Goal: Information Seeking & Learning: Learn about a topic

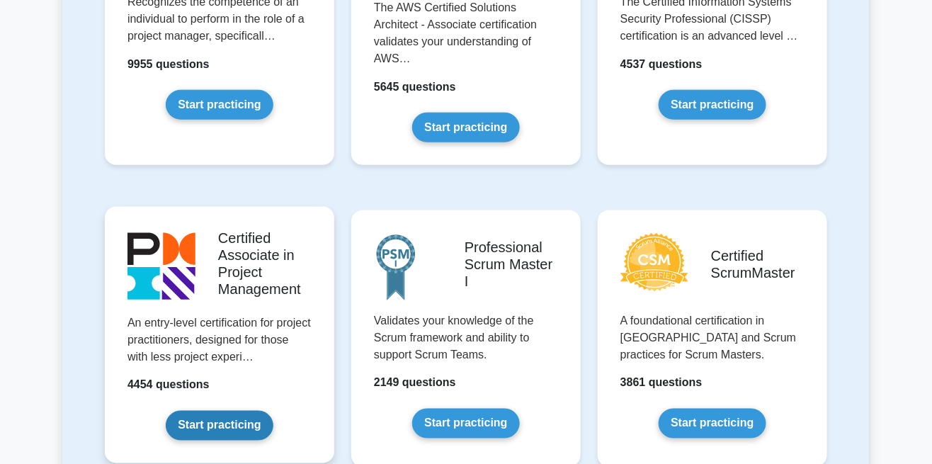
click at [230, 433] on link "Start practicing" at bounding box center [219, 426] width 107 height 30
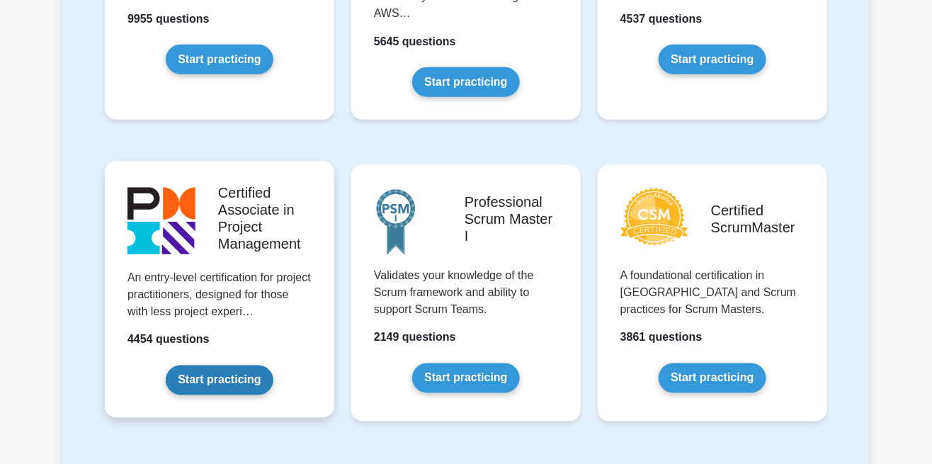
scroll to position [507, 0]
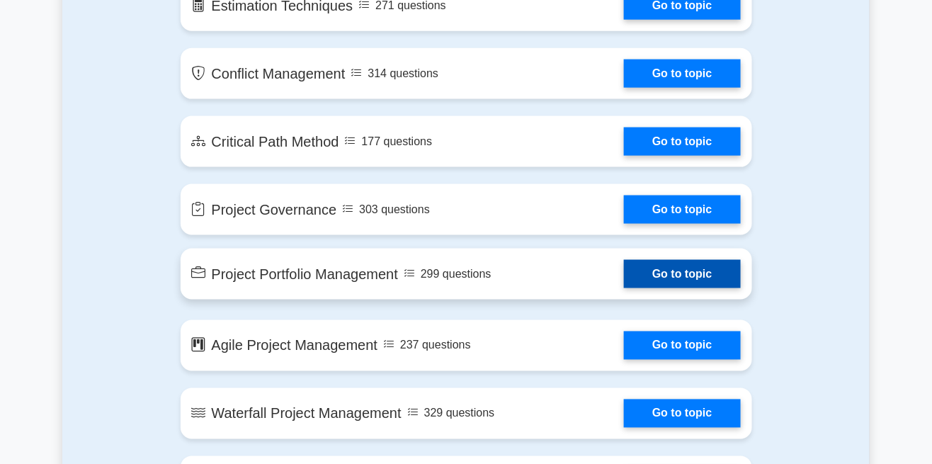
scroll to position [2171, 0]
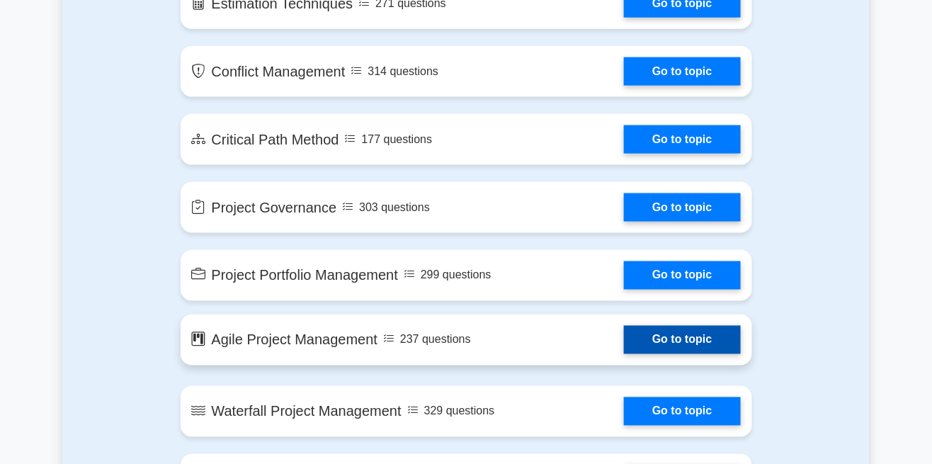
click at [689, 347] on link "Go to topic" at bounding box center [682, 340] width 116 height 28
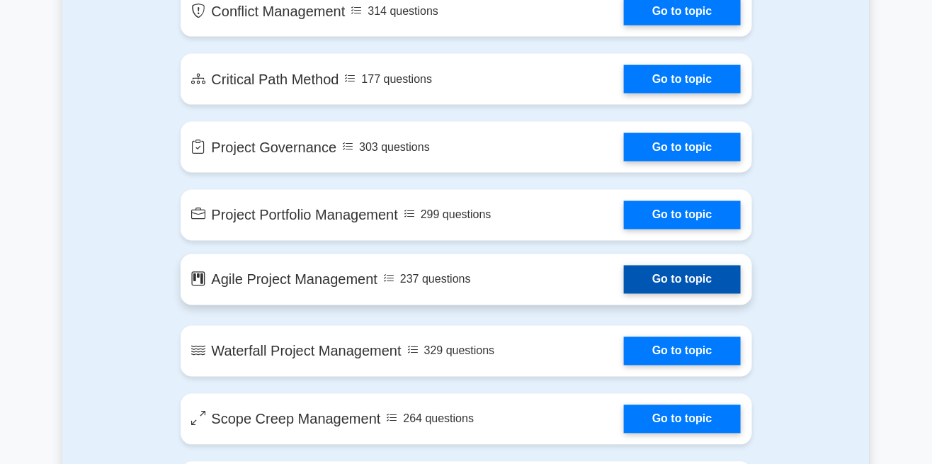
scroll to position [2239, 0]
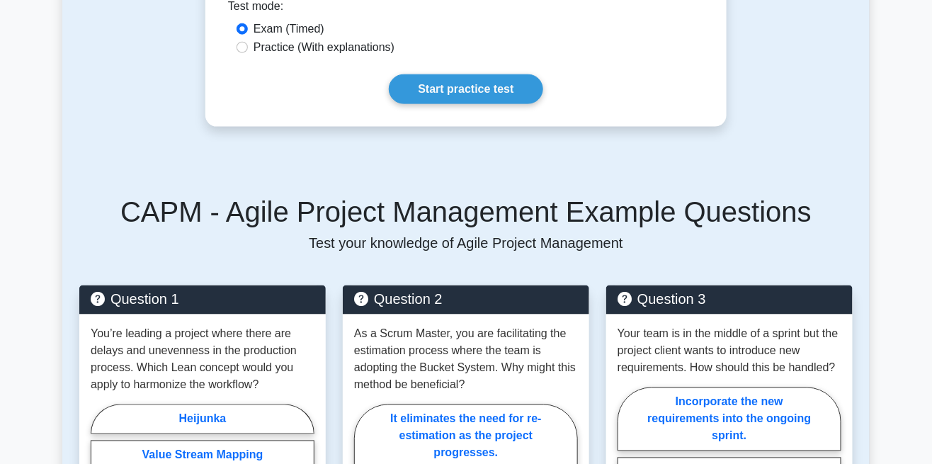
scroll to position [521, 0]
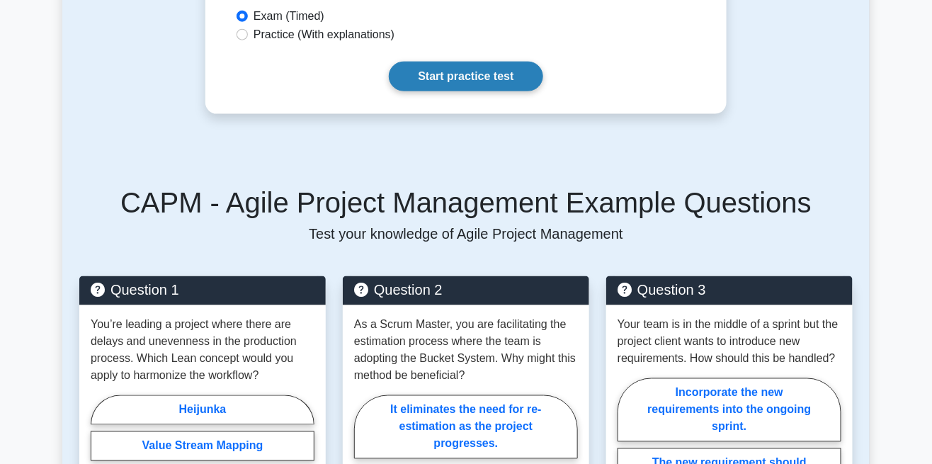
click at [474, 80] on link "Start practice test" at bounding box center [466, 77] width 154 height 30
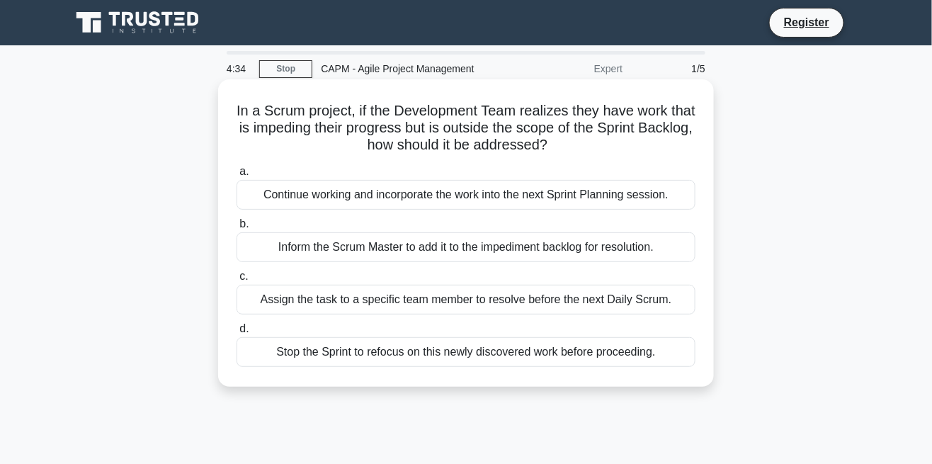
click at [611, 248] on div "Inform the Scrum Master to add it to the impediment backlog for resolution." at bounding box center [466, 247] width 459 height 30
click at [237, 229] on input "b. Inform the Scrum Master to add it to the impediment backlog for resolution." at bounding box center [237, 224] width 0 height 9
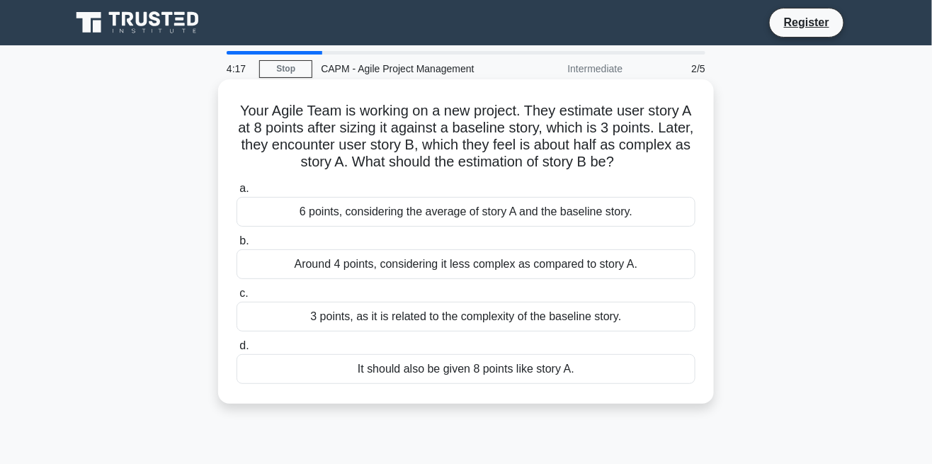
click at [605, 264] on div "Around 4 points, considering it less complex as compared to story A." at bounding box center [466, 264] width 459 height 30
click at [237, 246] on input "b. Around 4 points, considering it less complex as compared to story A." at bounding box center [237, 241] width 0 height 9
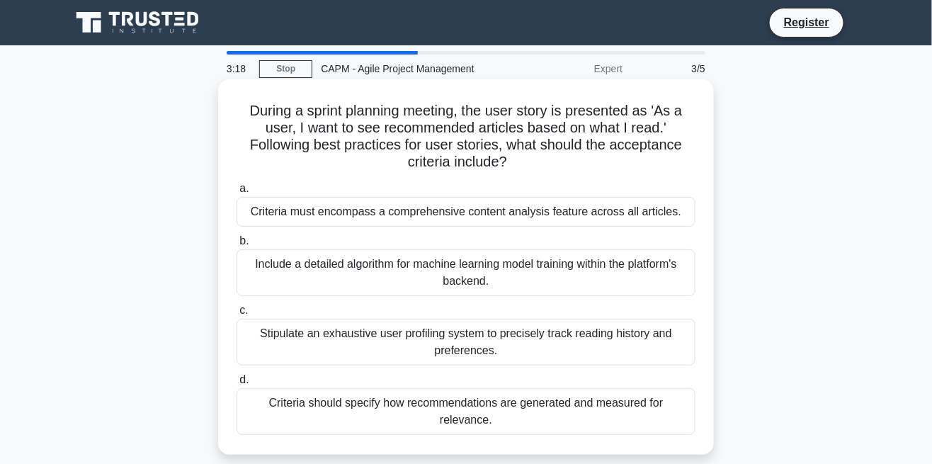
click at [596, 337] on div "Stipulate an exhaustive user profiling system to precisely track reading histor…" at bounding box center [466, 342] width 459 height 47
click at [237, 315] on input "c. Stipulate an exhaustive user profiling system to precisely track reading his…" at bounding box center [237, 310] width 0 height 9
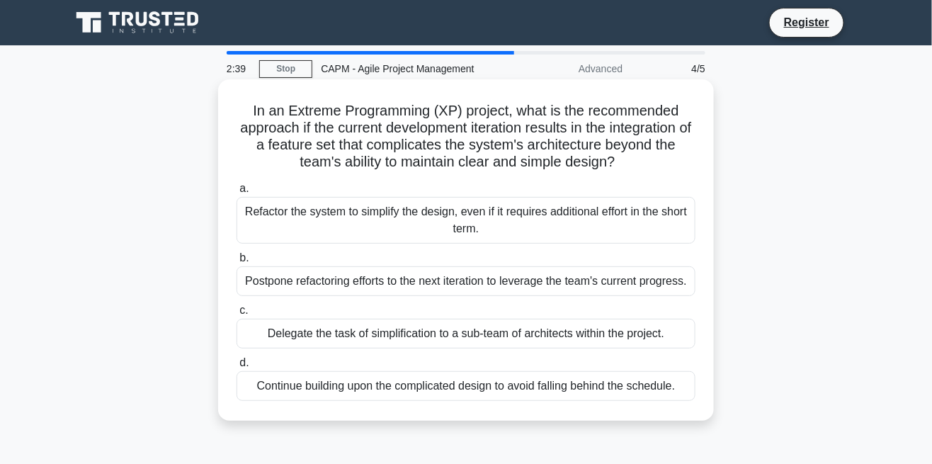
click at [588, 225] on div "Refactor the system to simplify the design, even if it requires additional effo…" at bounding box center [466, 220] width 459 height 47
click at [237, 193] on input "a. Refactor the system to simplify the design, even if it requires additional e…" at bounding box center [237, 188] width 0 height 9
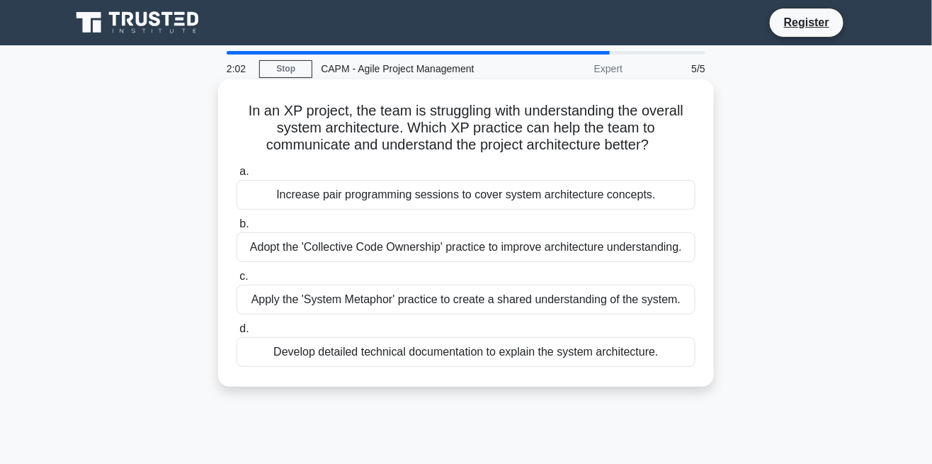
click at [634, 196] on div "Increase pair programming sessions to cover system architecture concepts." at bounding box center [466, 195] width 459 height 30
click at [237, 176] on input "a. Increase pair programming sessions to cover system architecture concepts." at bounding box center [237, 171] width 0 height 9
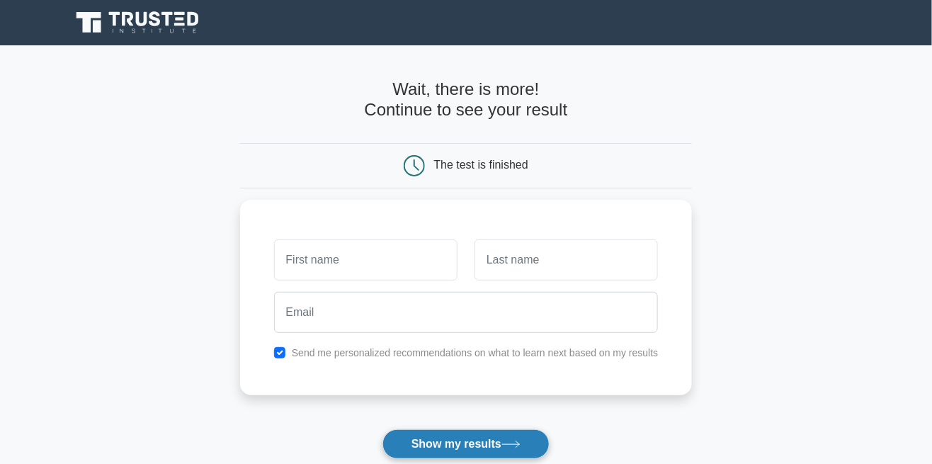
click at [472, 448] on button "Show my results" at bounding box center [466, 444] width 167 height 30
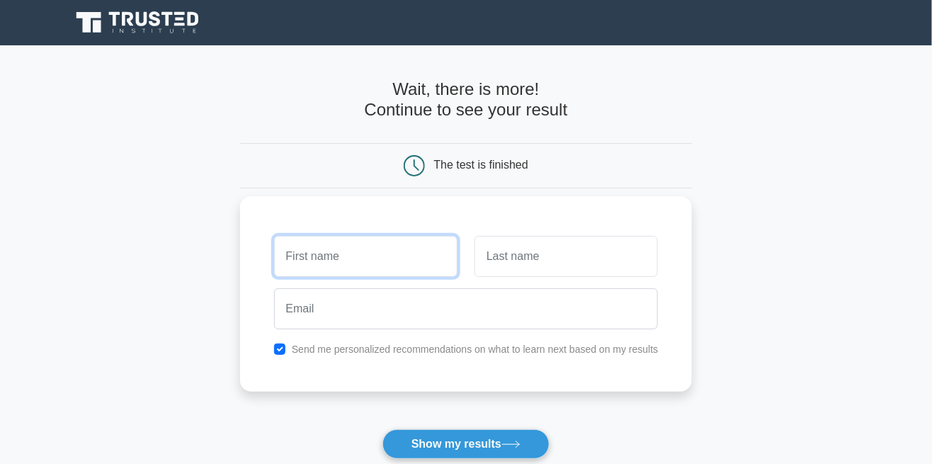
click at [409, 262] on input "text" at bounding box center [365, 256] width 183 height 41
type input "[PERSON_NAME]"
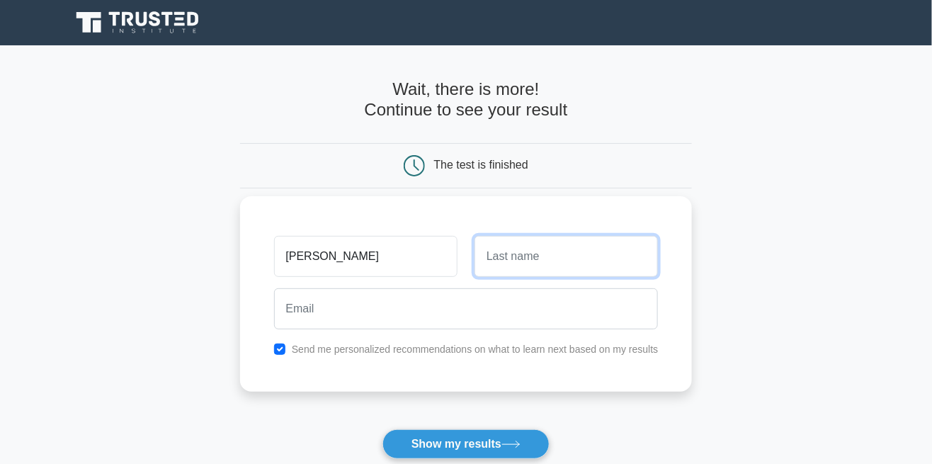
click at [568, 254] on input "text" at bounding box center [566, 256] width 183 height 41
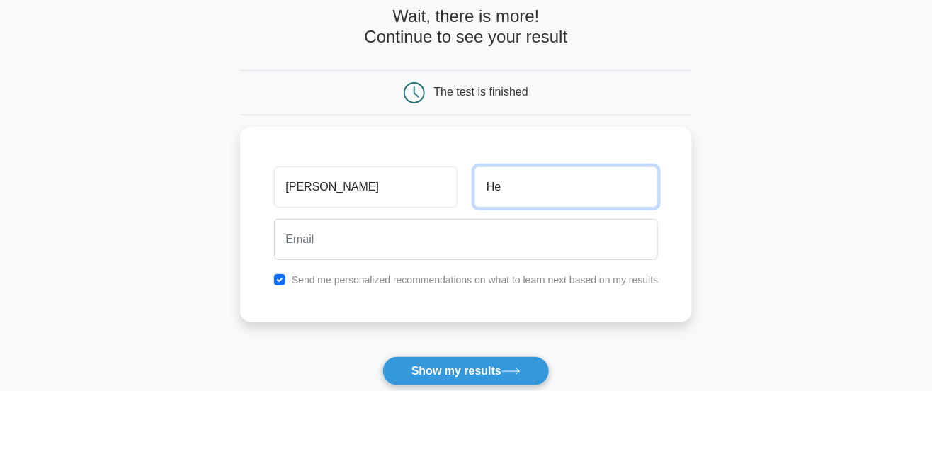
type input "Henry"
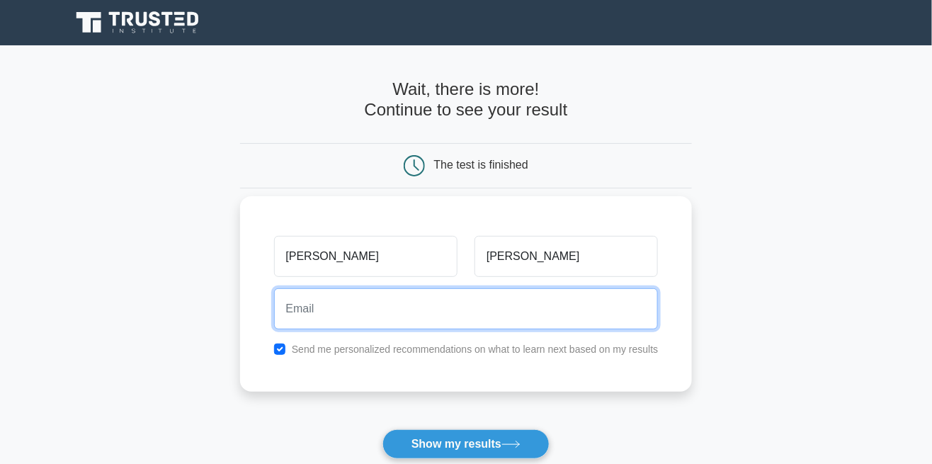
click at [587, 318] on input "email" at bounding box center [466, 308] width 385 height 41
type input "[EMAIL_ADDRESS][DOMAIN_NAME]"
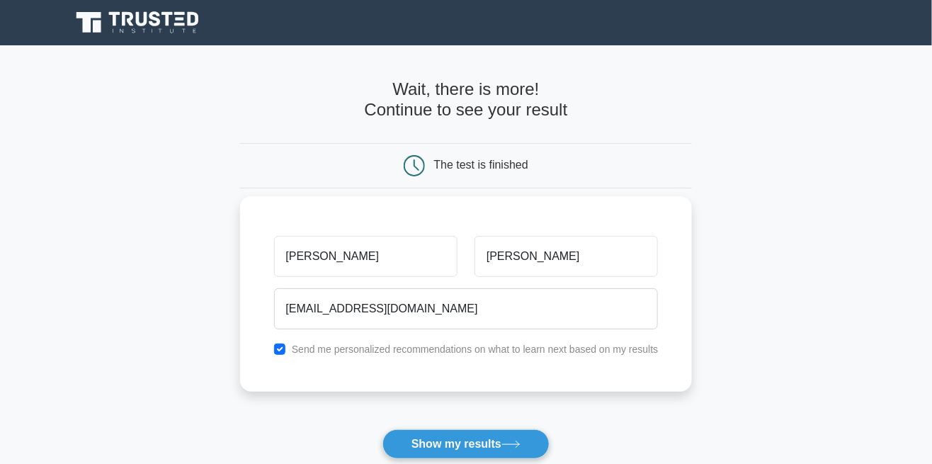
click at [273, 354] on div "Send me personalized recommendations on what to learn next based on my results" at bounding box center [467, 349] width 402 height 17
click at [274, 351] on div "Send me personalized recommendations on what to learn next based on my results" at bounding box center [467, 349] width 402 height 17
click at [276, 348] on input "checkbox" at bounding box center [279, 349] width 11 height 11
checkbox input "false"
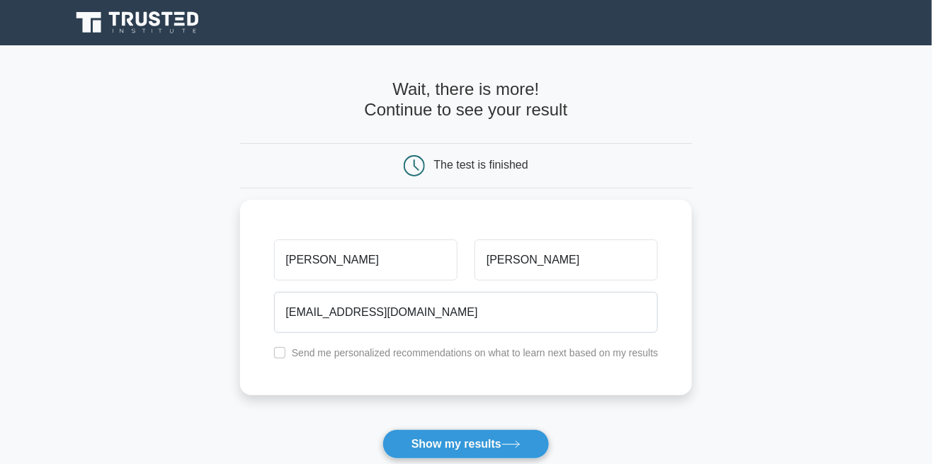
click at [473, 446] on button "Show my results" at bounding box center [466, 444] width 167 height 30
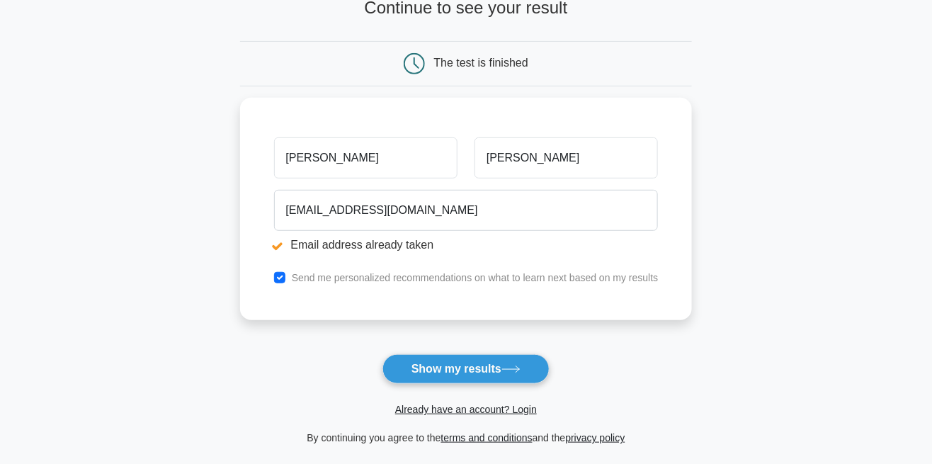
scroll to position [157, 0]
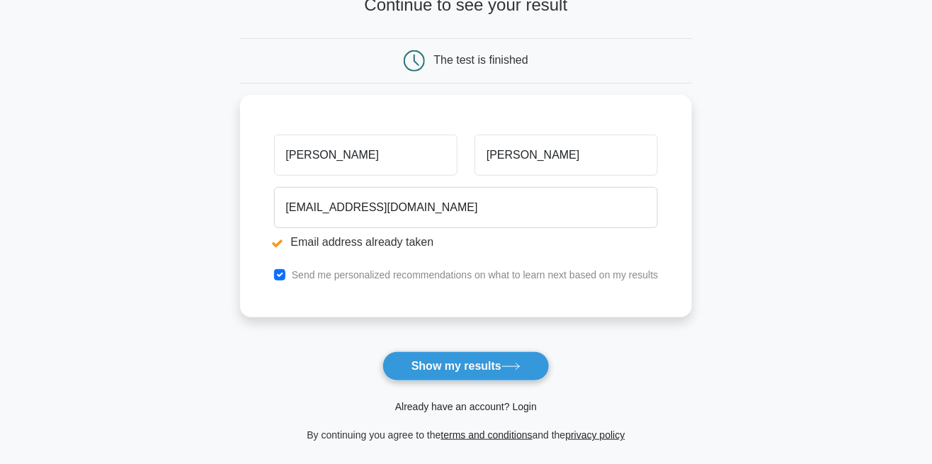
click at [480, 409] on link "Already have an account? Login" at bounding box center [466, 406] width 142 height 11
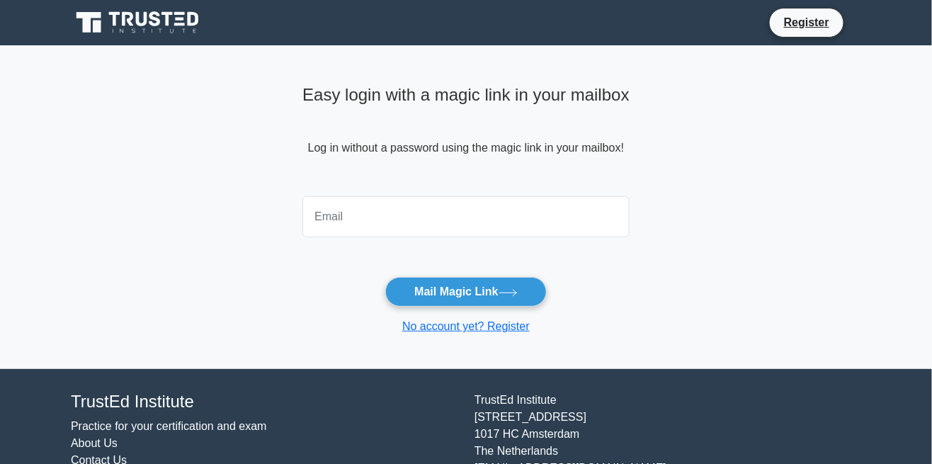
click at [572, 215] on input "email" at bounding box center [466, 216] width 327 height 41
type input "[EMAIL_ADDRESS][DOMAIN_NAME]"
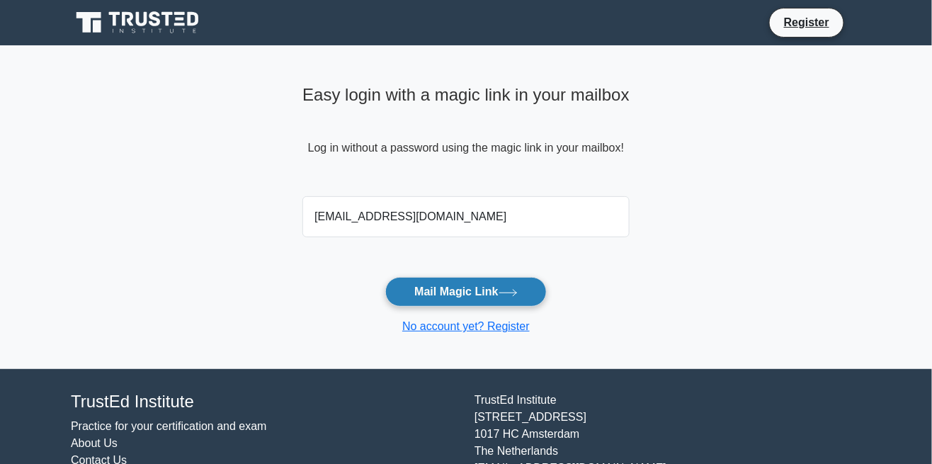
click at [487, 291] on button "Mail Magic Link" at bounding box center [465, 292] width 161 height 30
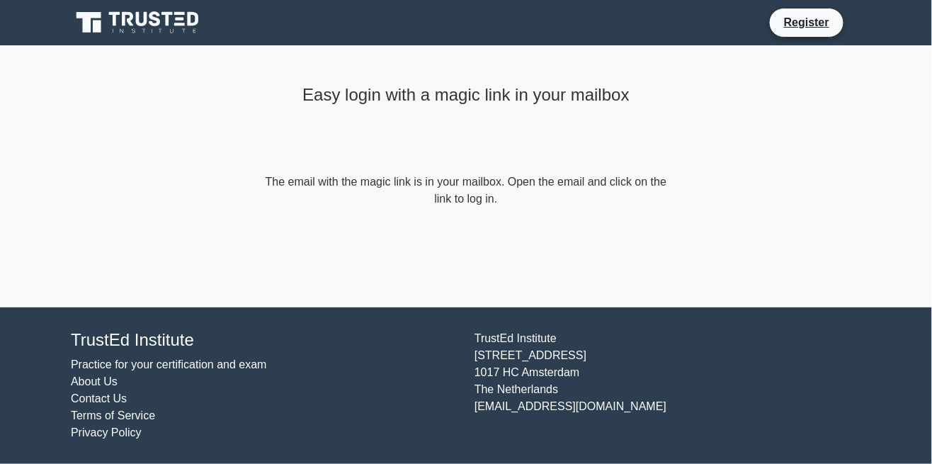
click at [754, 305] on main "Easy login with a magic link in your mailbox The email with the magic link is i…" at bounding box center [466, 176] width 932 height 262
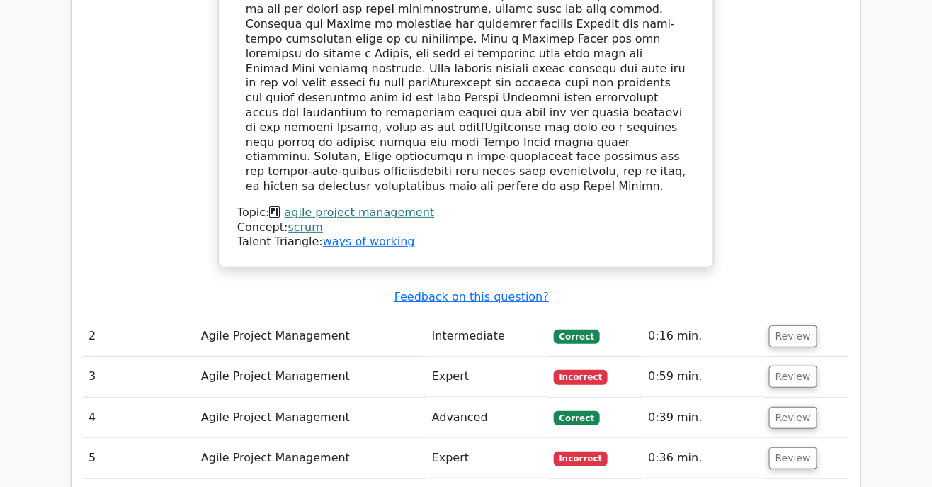
scroll to position [1641, 0]
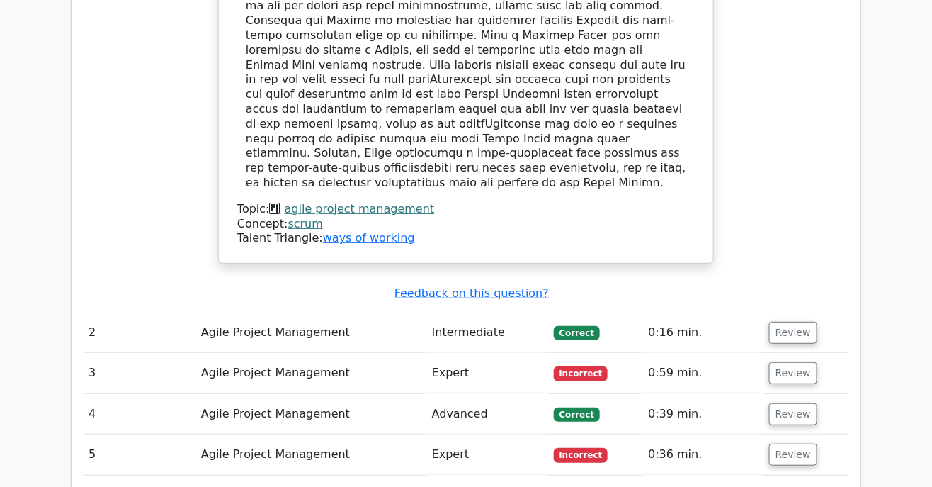
click at [784, 322] on button "Review" at bounding box center [793, 333] width 48 height 22
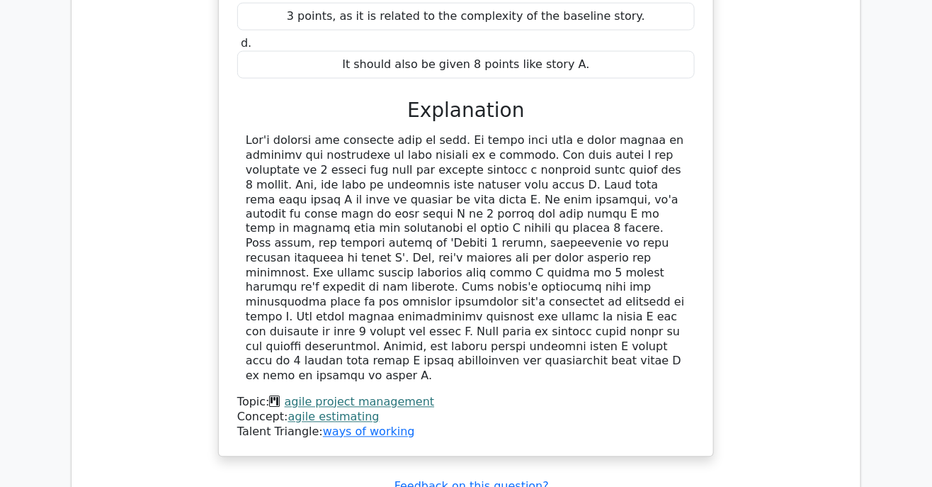
scroll to position [2217, 0]
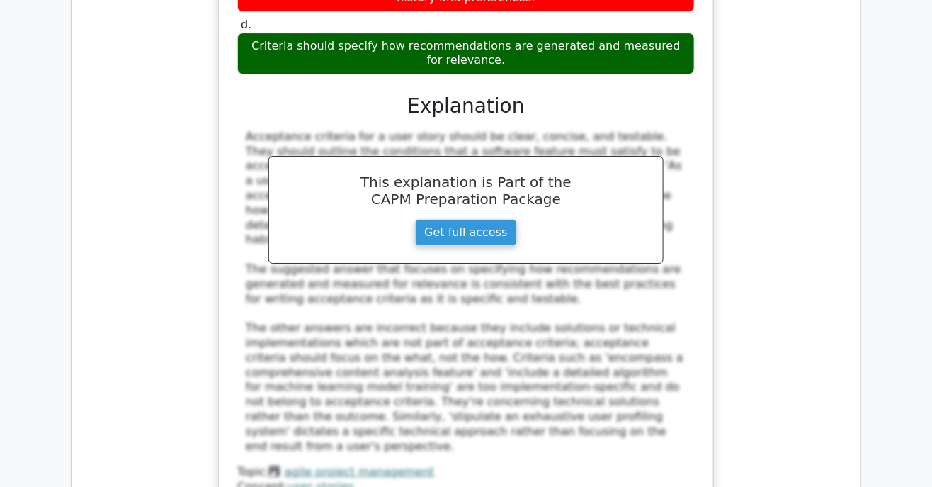
scroll to position [3041, 0]
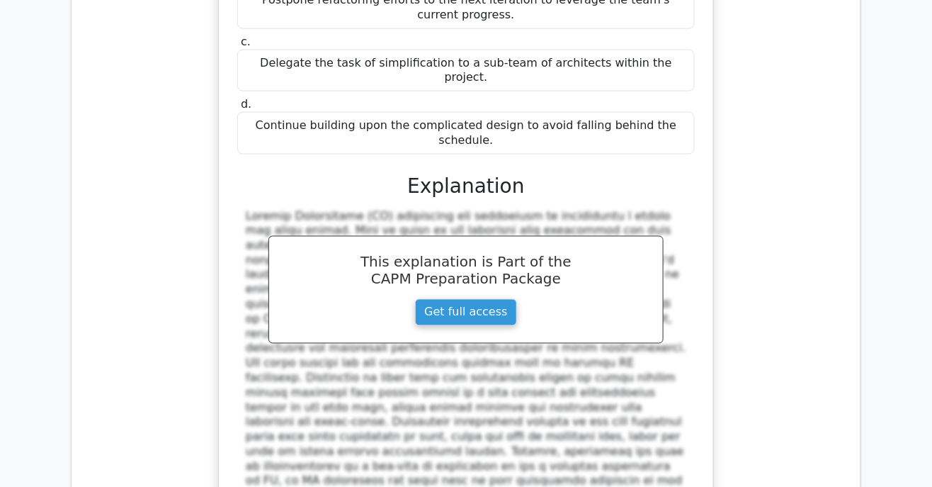
scroll to position [3860, 0]
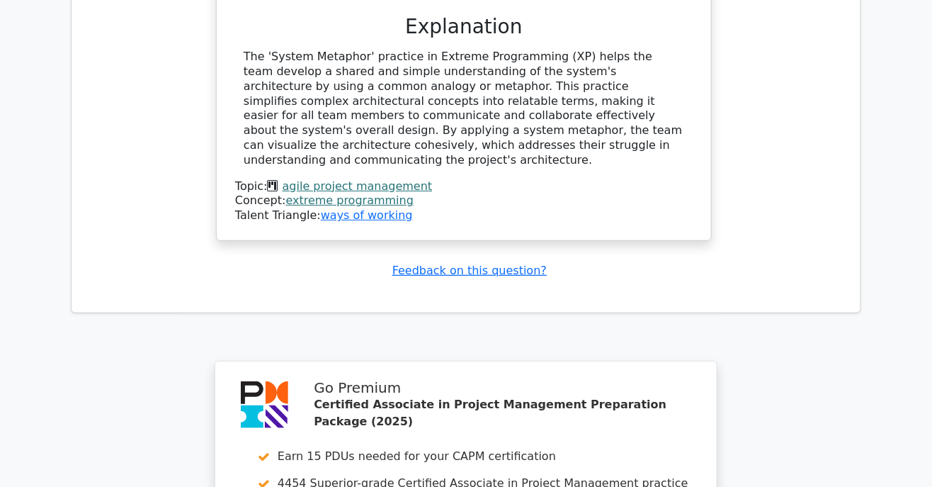
scroll to position [4927, 0]
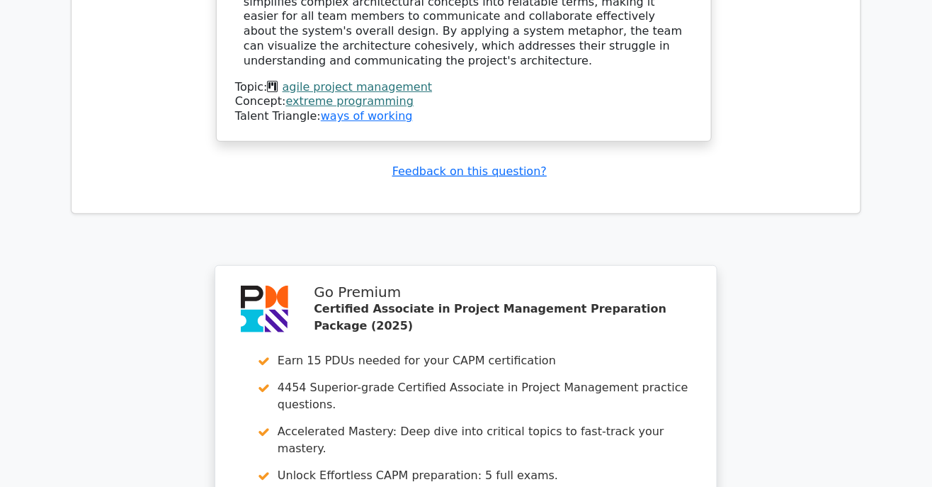
scroll to position [4969, 0]
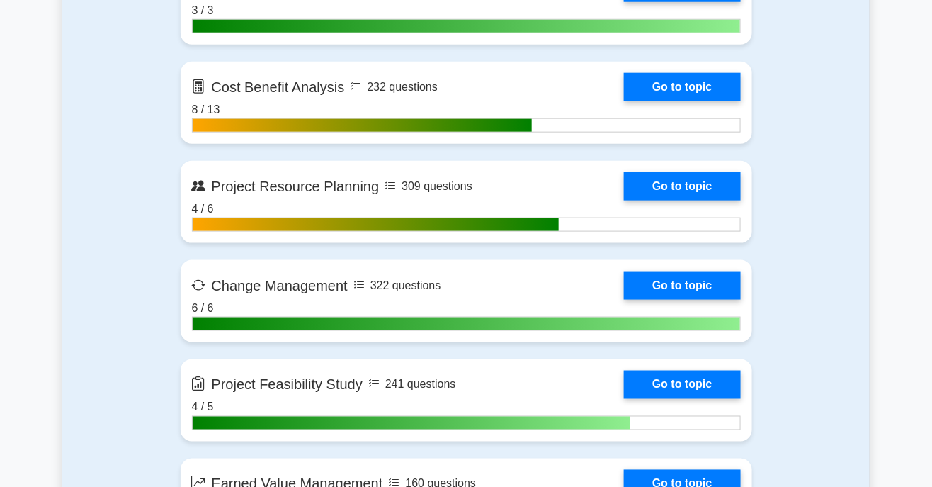
scroll to position [2063, 0]
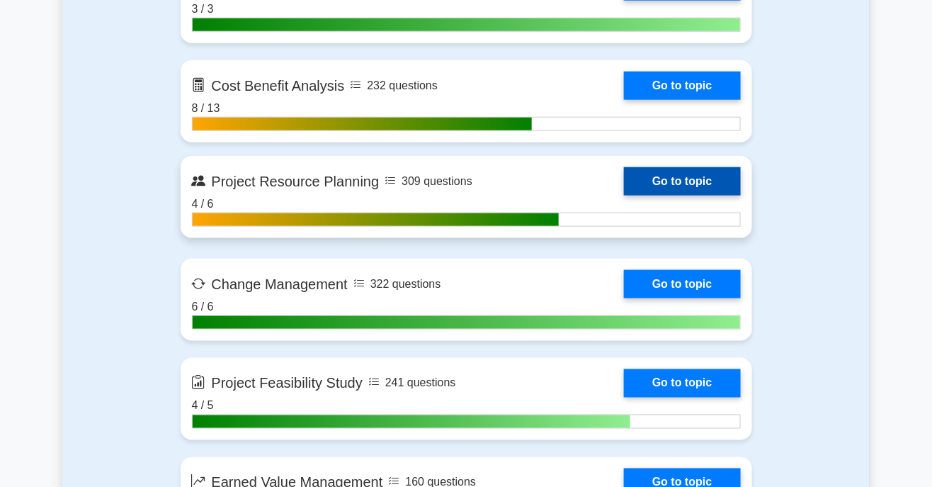
click at [685, 190] on link "Go to topic" at bounding box center [682, 181] width 116 height 28
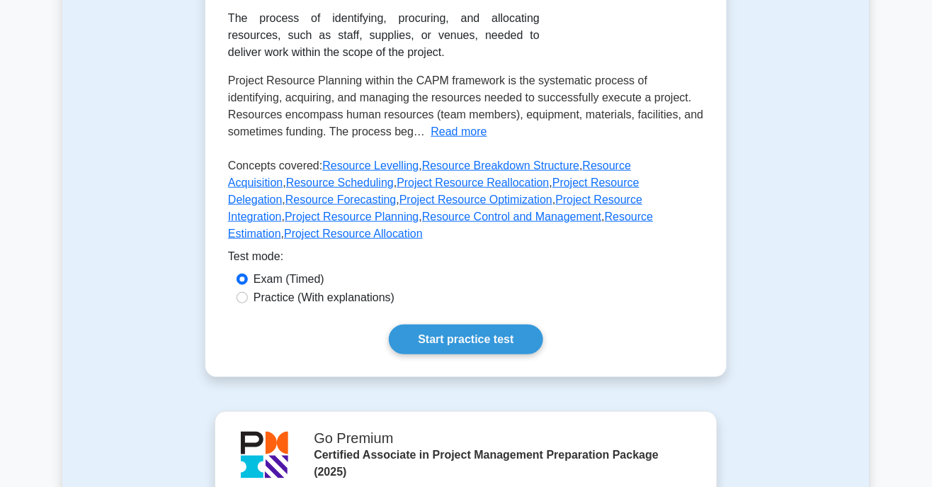
scroll to position [298, 0]
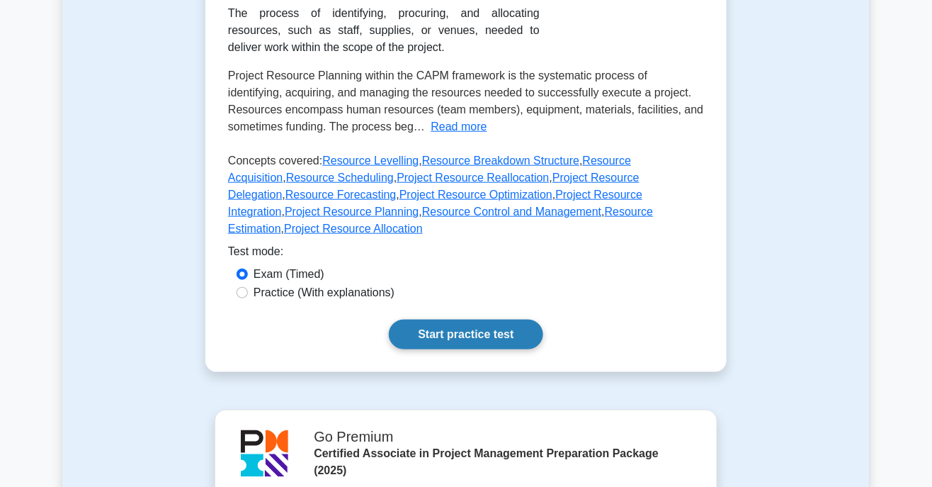
click at [462, 324] on link "Start practice test" at bounding box center [466, 335] width 154 height 30
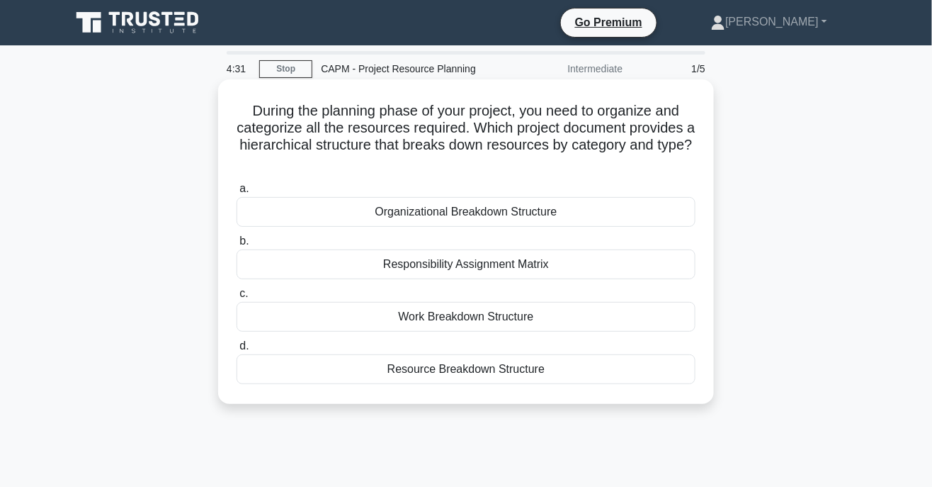
click at [504, 363] on div "Resource Breakdown Structure" at bounding box center [466, 369] width 459 height 30
click at [237, 351] on input "d. Resource Breakdown Structure" at bounding box center [237, 345] width 0 height 9
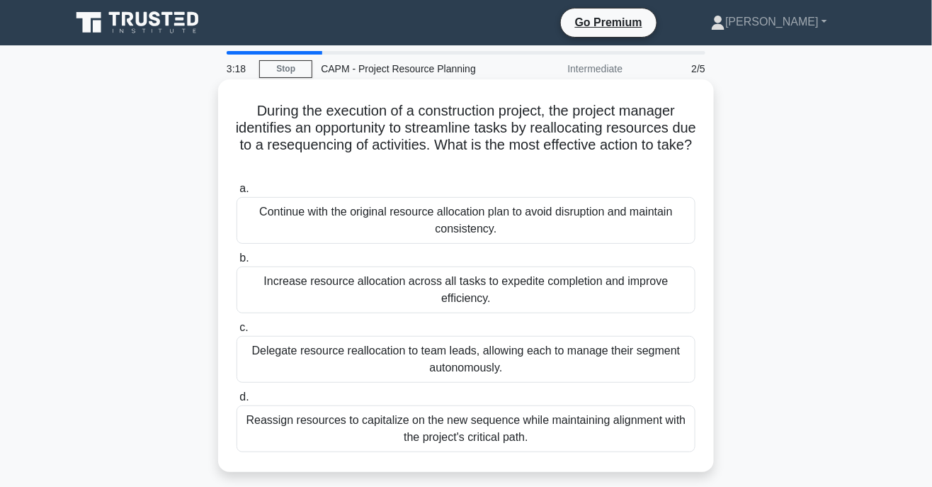
click at [571, 426] on div "Reassign resources to capitalize on the new sequence while maintaining alignmen…" at bounding box center [466, 428] width 459 height 47
click at [237, 402] on input "d. Reassign resources to capitalize on the new sequence while maintaining align…" at bounding box center [237, 396] width 0 height 9
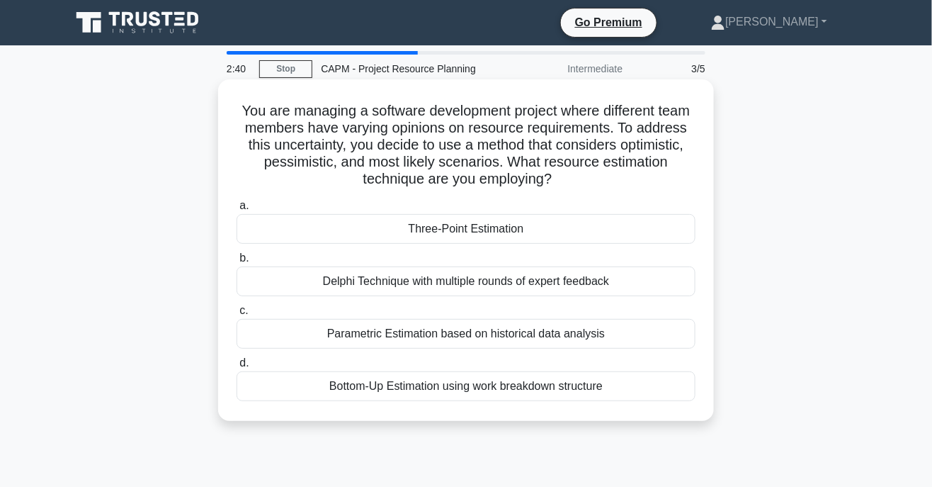
click at [546, 230] on div "Three-Point Estimation" at bounding box center [466, 229] width 459 height 30
click at [237, 210] on input "a. Three-Point Estimation" at bounding box center [237, 205] width 0 height 9
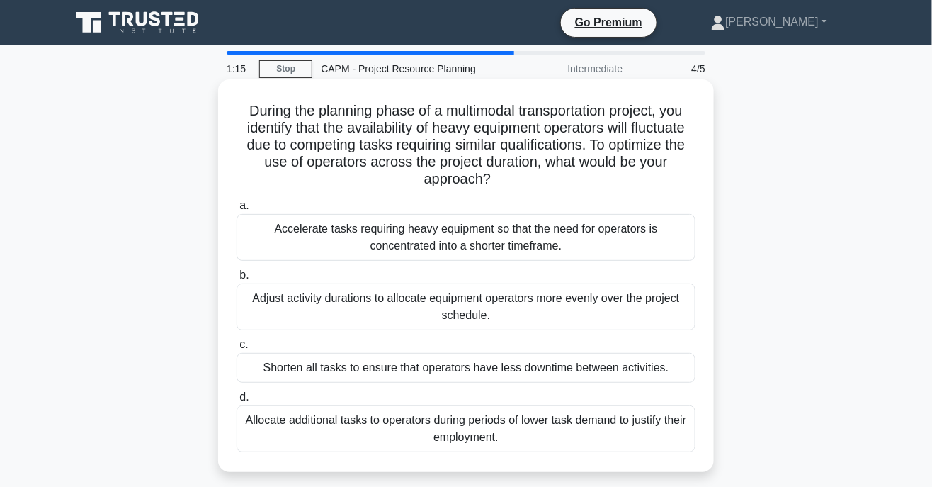
click at [592, 304] on div "Adjust activity durations to allocate equipment operators more evenly over the …" at bounding box center [466, 306] width 459 height 47
click at [237, 280] on input "b. Adjust activity durations to allocate equipment operators more evenly over t…" at bounding box center [237, 275] width 0 height 9
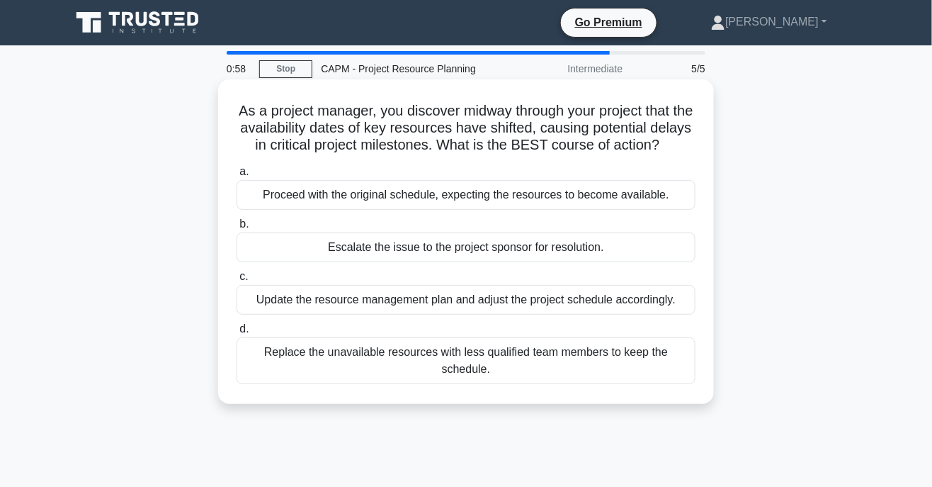
click at [636, 295] on div "Update the resource management plan and adjust the project schedule accordingly." at bounding box center [466, 300] width 459 height 30
click at [237, 281] on input "c. Update the resource management plan and adjust the project schedule accordin…" at bounding box center [237, 276] width 0 height 9
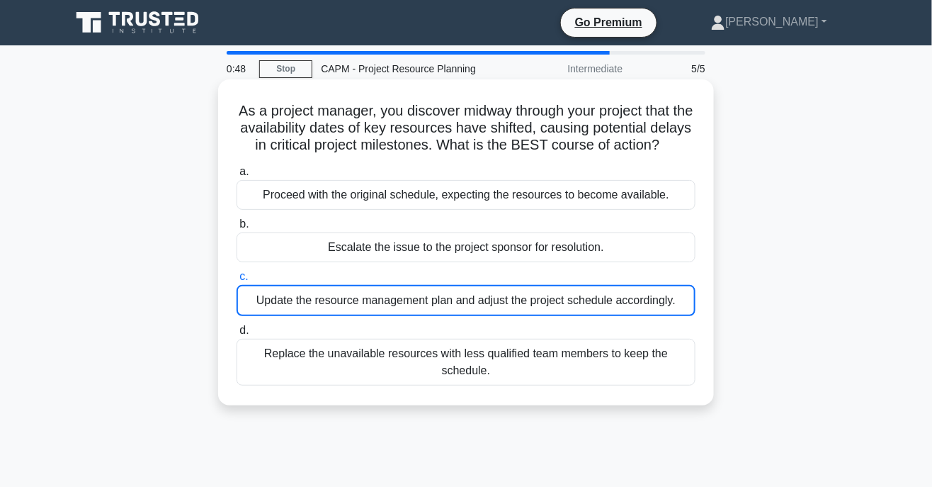
click at [632, 303] on div "Update the resource management plan and adjust the project schedule accordingly." at bounding box center [466, 300] width 459 height 31
click at [237, 281] on input "c. Update the resource management plan and adjust the project schedule accordin…" at bounding box center [237, 276] width 0 height 9
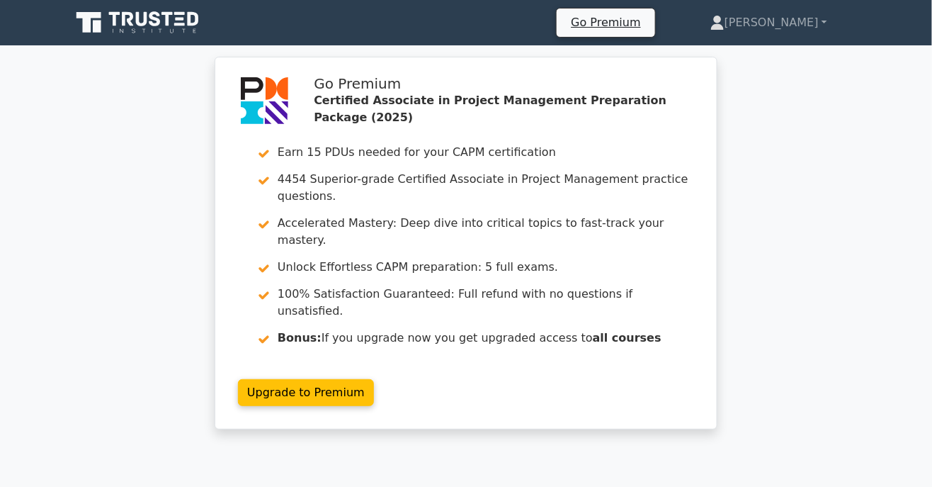
scroll to position [6, 0]
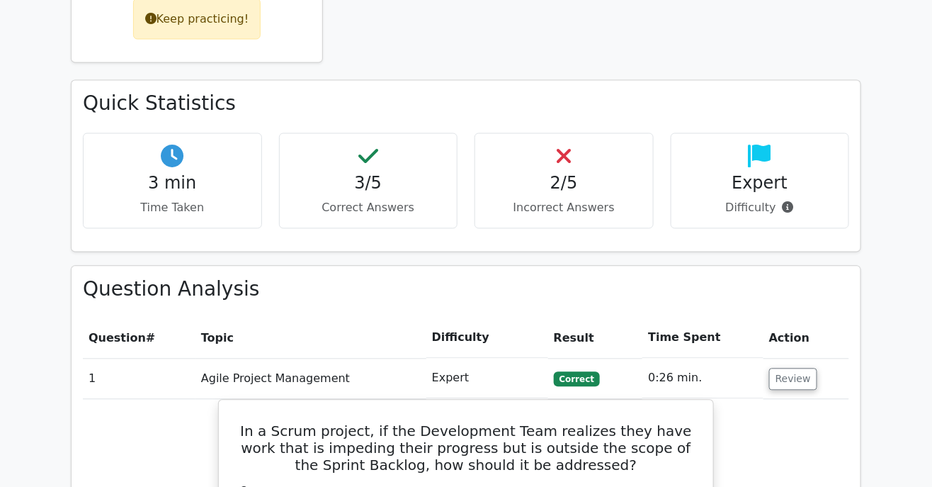
scroll to position [754, 0]
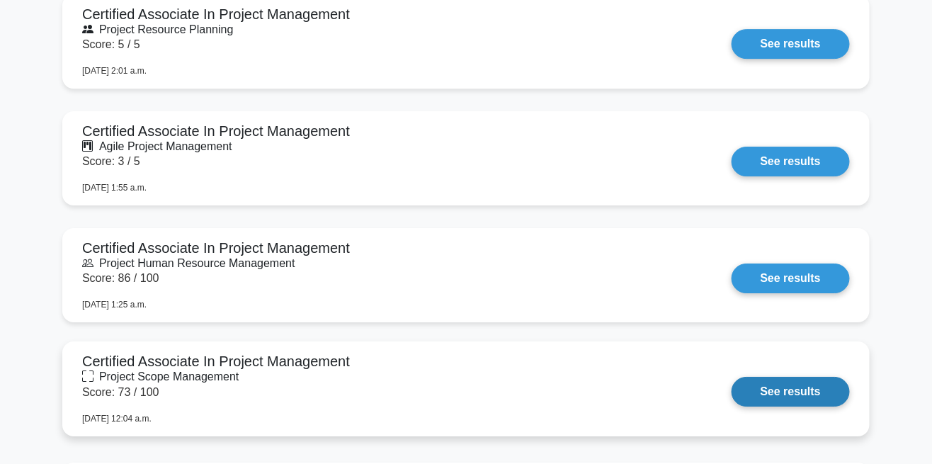
scroll to position [1330, 0]
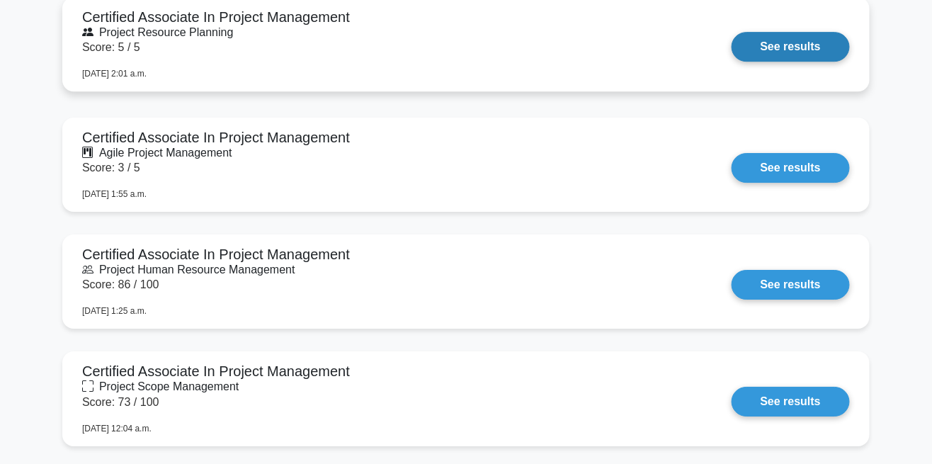
click at [777, 38] on link "See results" at bounding box center [791, 47] width 118 height 30
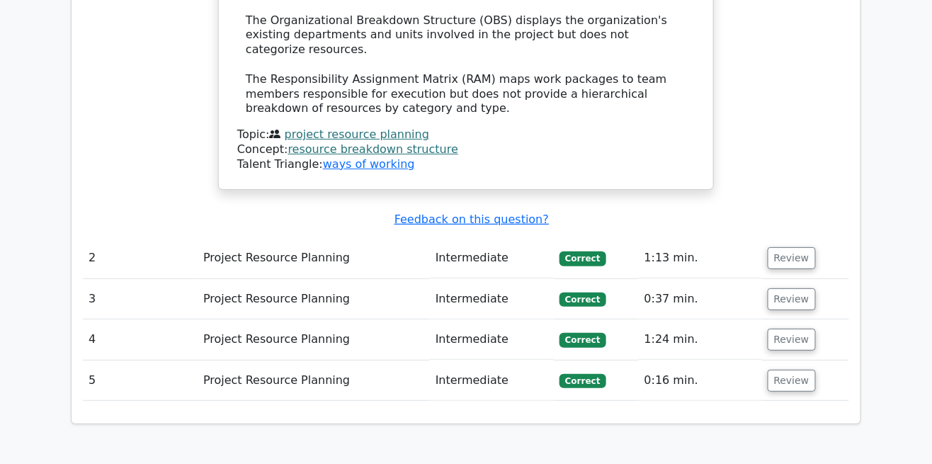
scroll to position [1636, 0]
